Goal: Information Seeking & Learning: Learn about a topic

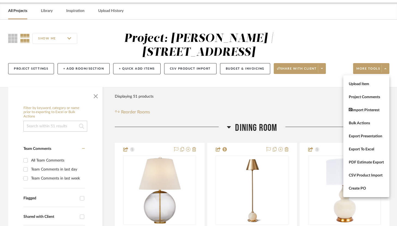
click at [372, 41] on div at bounding box center [198, 113] width 397 height 226
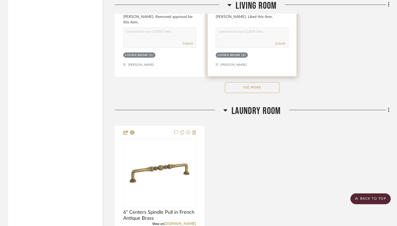
scroll to position [1578, 0]
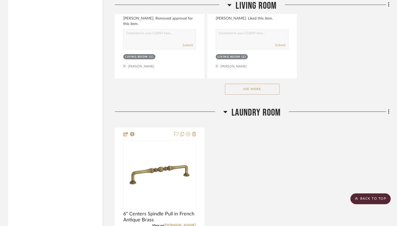
click at [260, 86] on button "See More" at bounding box center [252, 89] width 54 height 11
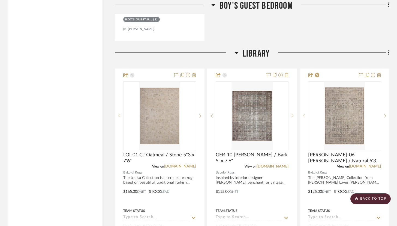
scroll to position [3998, 0]
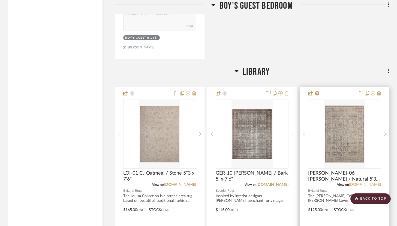
click at [368, 183] on link "[DOMAIN_NAME]" at bounding box center [365, 185] width 32 height 4
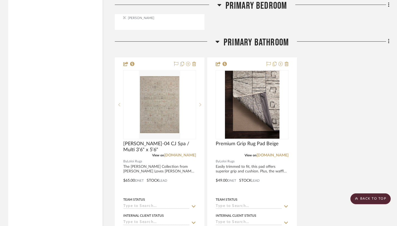
scroll to position [3455, 0]
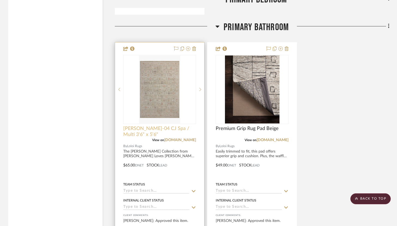
click at [190, 126] on span "[PERSON_NAME]-04 CJ Spa / Multi 3'6" x 5'6"" at bounding box center [159, 132] width 73 height 12
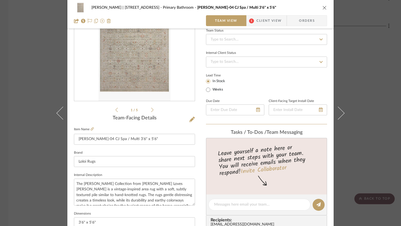
scroll to position [55, 0]
drag, startPoint x: 136, startPoint y: 141, endPoint x: 78, endPoint y: 137, distance: 57.6
click at [78, 137] on input "[PERSON_NAME]-04 CJ Spa / Multi 3'6" x 5'6"" at bounding box center [134, 139] width 121 height 11
click at [325, 7] on div "[PERSON_NAME] | [STREET_ADDRESS] Primary Bathroom [PERSON_NAME]-04 CJ Spa / Mul…" at bounding box center [200, 14] width 266 height 29
click at [272, 23] on span "Client View" at bounding box center [268, 20] width 25 height 11
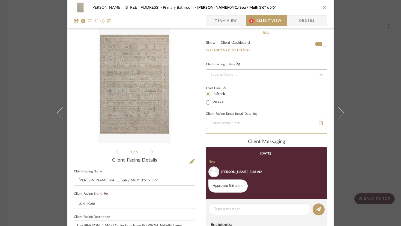
scroll to position [11, 0]
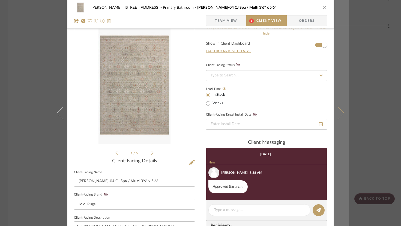
click at [341, 111] on button at bounding box center [340, 113] width 15 height 226
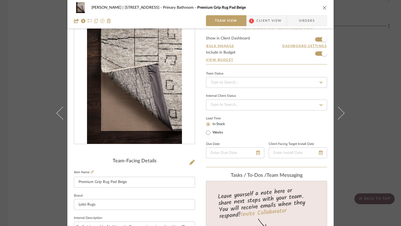
click at [322, 9] on icon "close" at bounding box center [324, 7] width 4 height 4
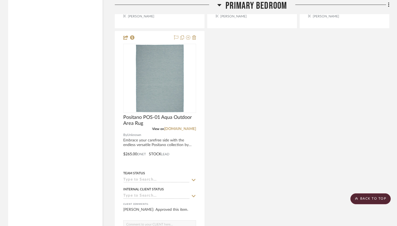
scroll to position [3170, 0]
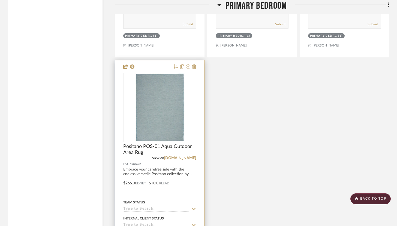
click at [160, 62] on div at bounding box center [159, 179] width 89 height 238
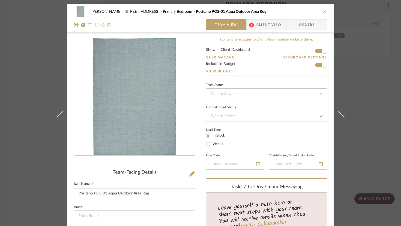
scroll to position [34, 0]
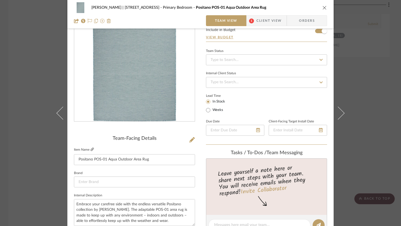
click at [92, 151] on icon at bounding box center [91, 149] width 3 height 3
click at [324, 7] on icon "close" at bounding box center [324, 7] width 4 height 4
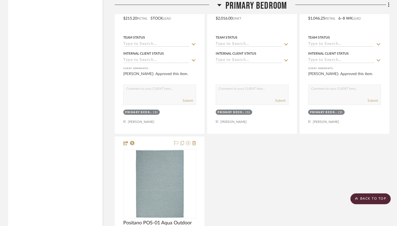
scroll to position [3093, 0]
